Goal: Find specific page/section: Find specific page/section

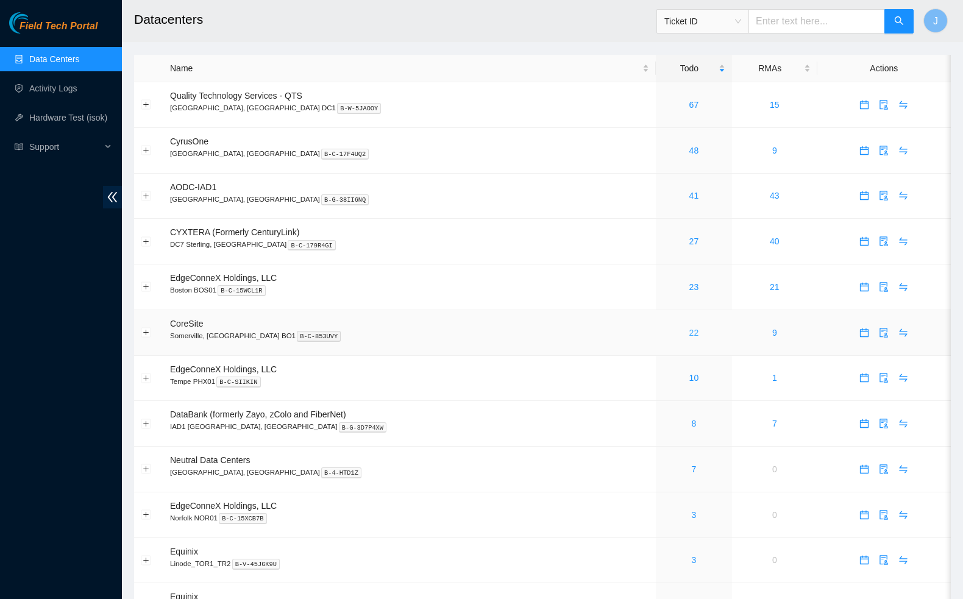
click at [690, 335] on link "22" at bounding box center [695, 333] width 10 height 10
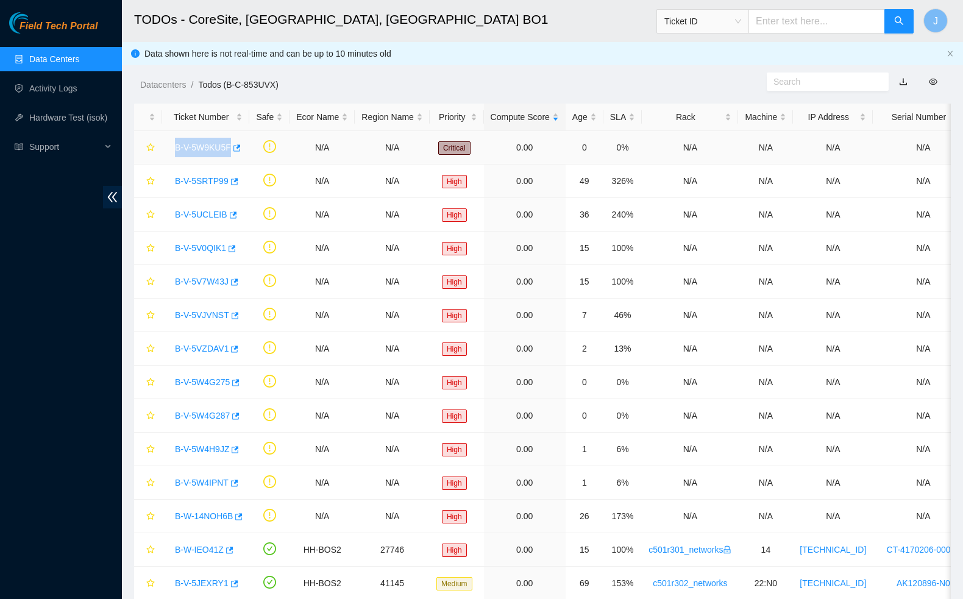
drag, startPoint x: 170, startPoint y: 148, endPoint x: 227, endPoint y: 151, distance: 57.4
click at [227, 151] on div "B-V-5W9KU5F" at bounding box center [206, 148] width 74 height 20
copy link "B-V-5W9KU5F"
